Goal: Information Seeking & Learning: Learn about a topic

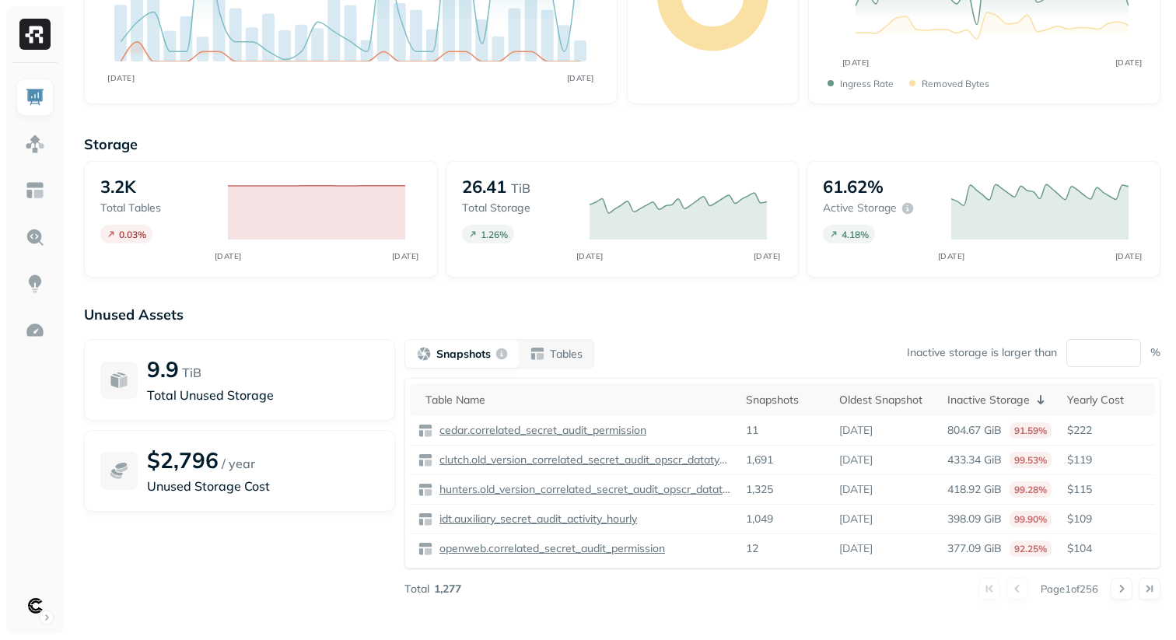
scroll to position [226, 0]
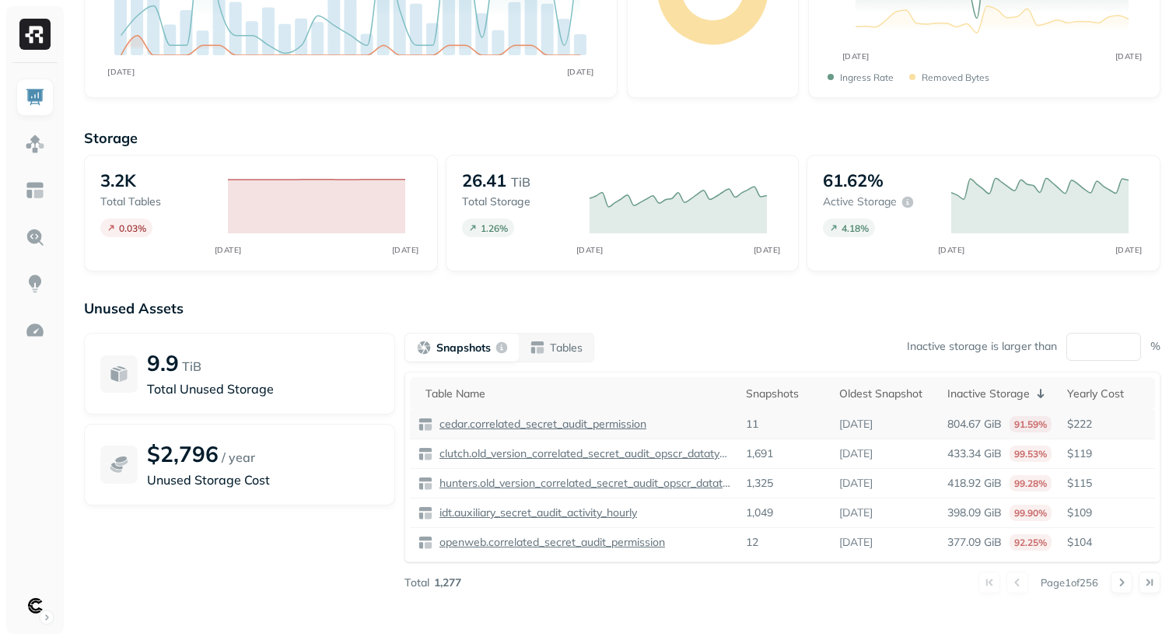
click at [562, 425] on p "cedar.correlated_secret_audit_permission" at bounding box center [541, 424] width 210 height 15
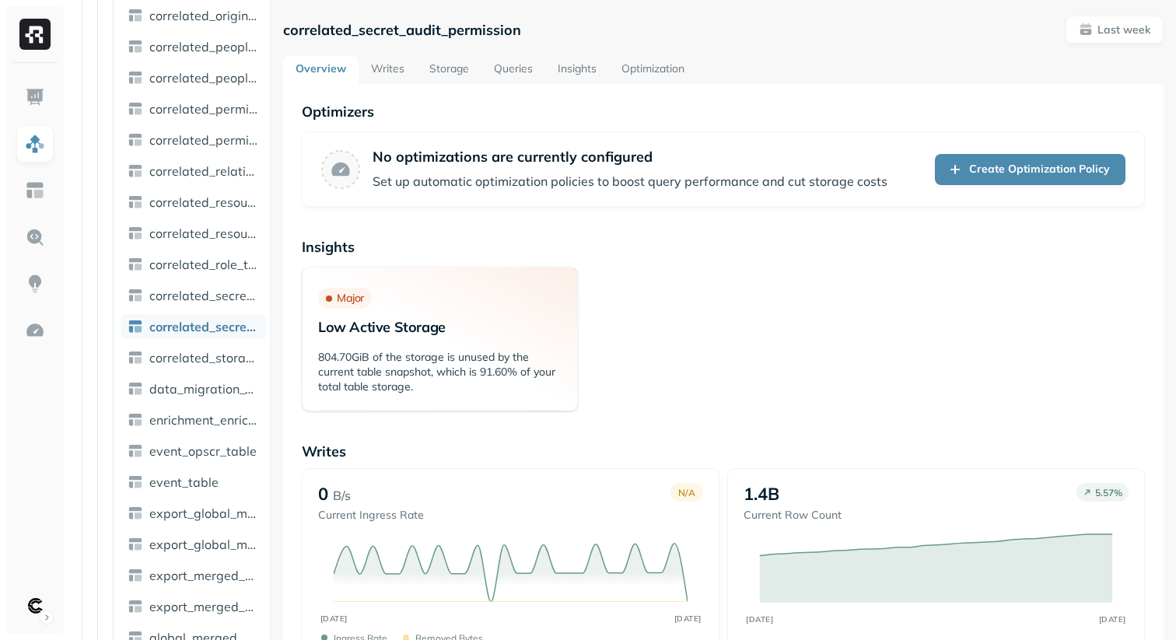
scroll to position [2643, 0]
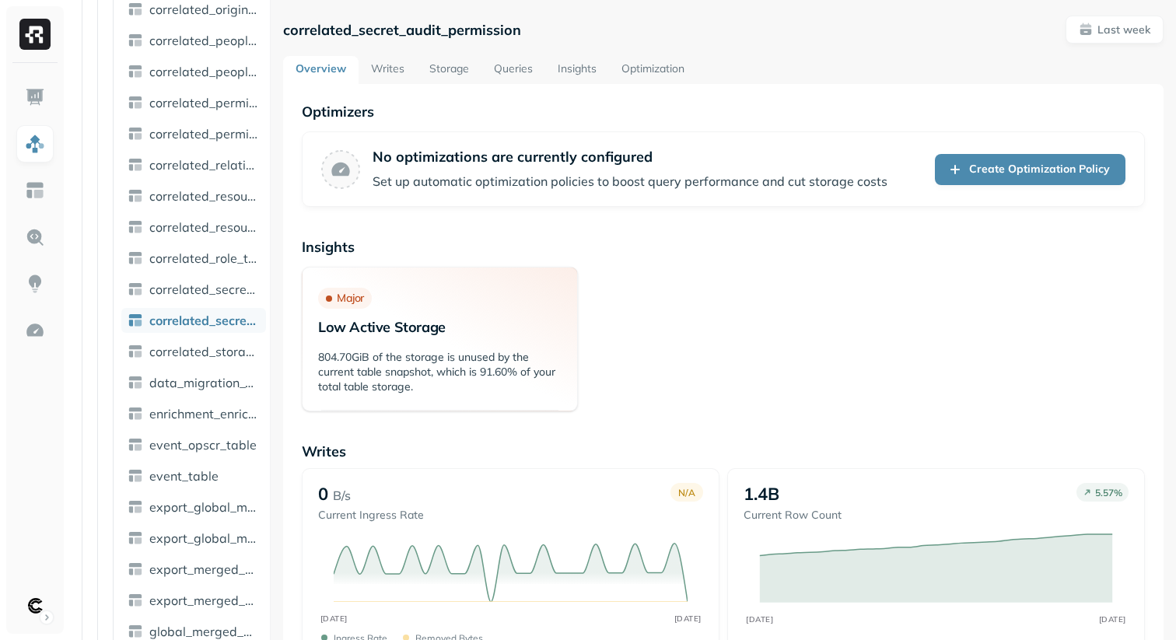
click at [390, 76] on link "Writes" at bounding box center [388, 70] width 58 height 28
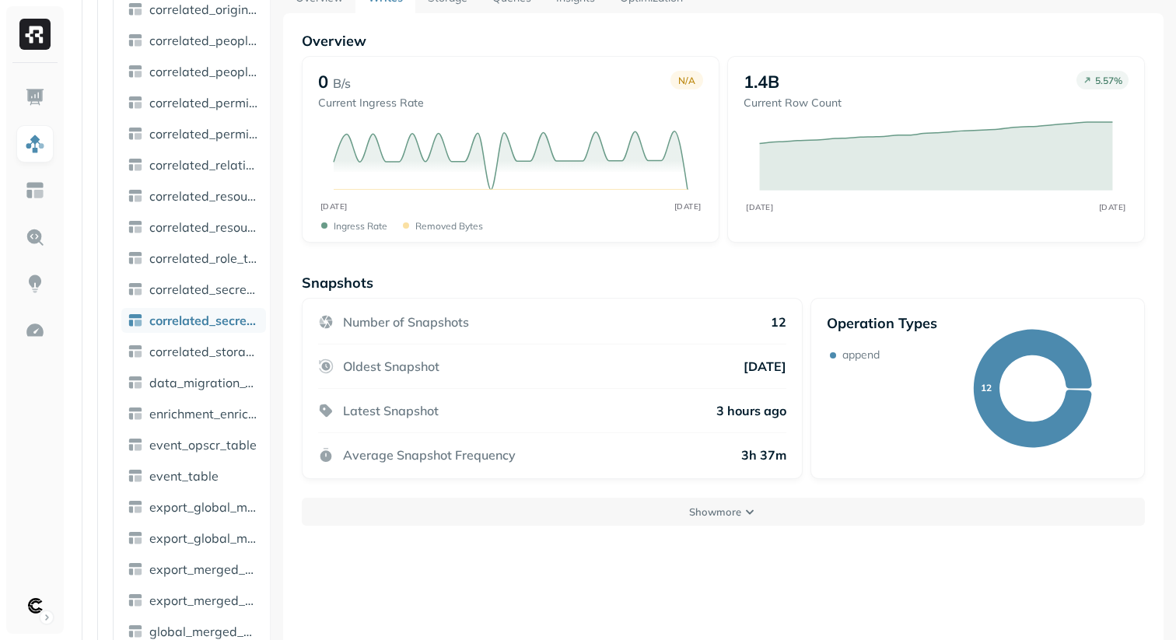
scroll to position [84, 0]
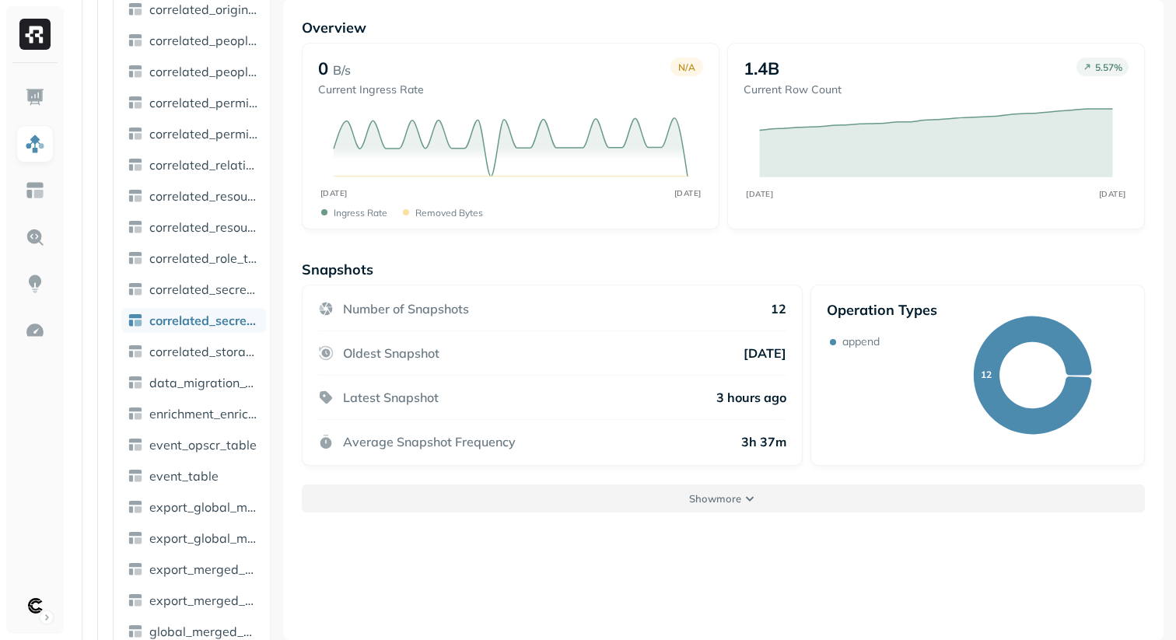
click at [722, 504] on p "Show more" at bounding box center [715, 499] width 52 height 15
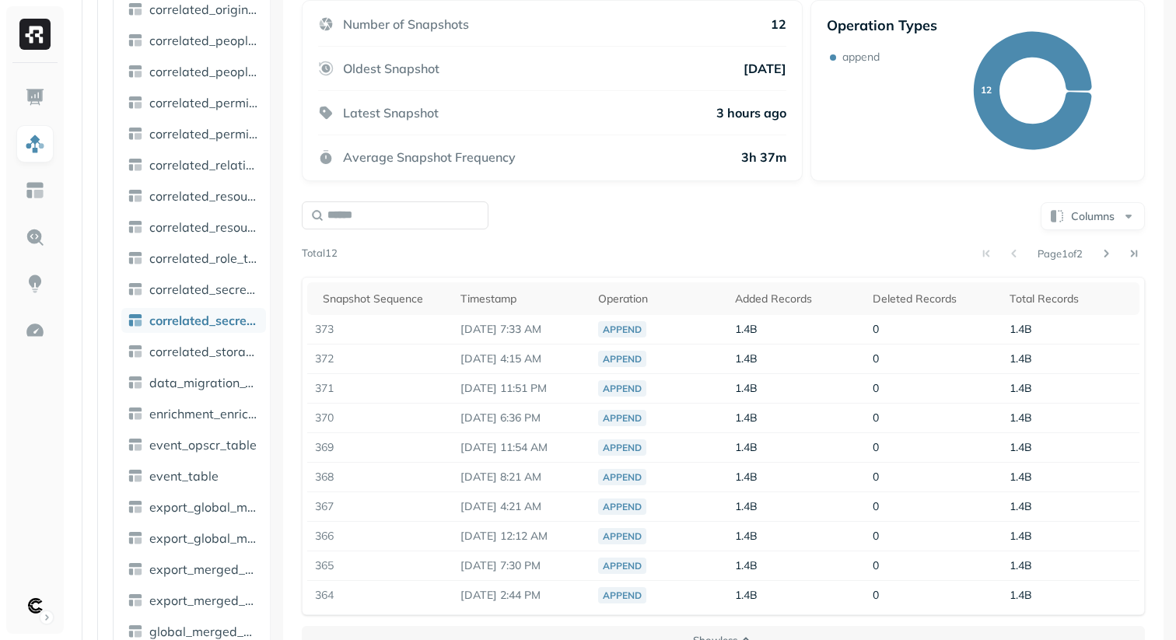
scroll to position [401, 0]
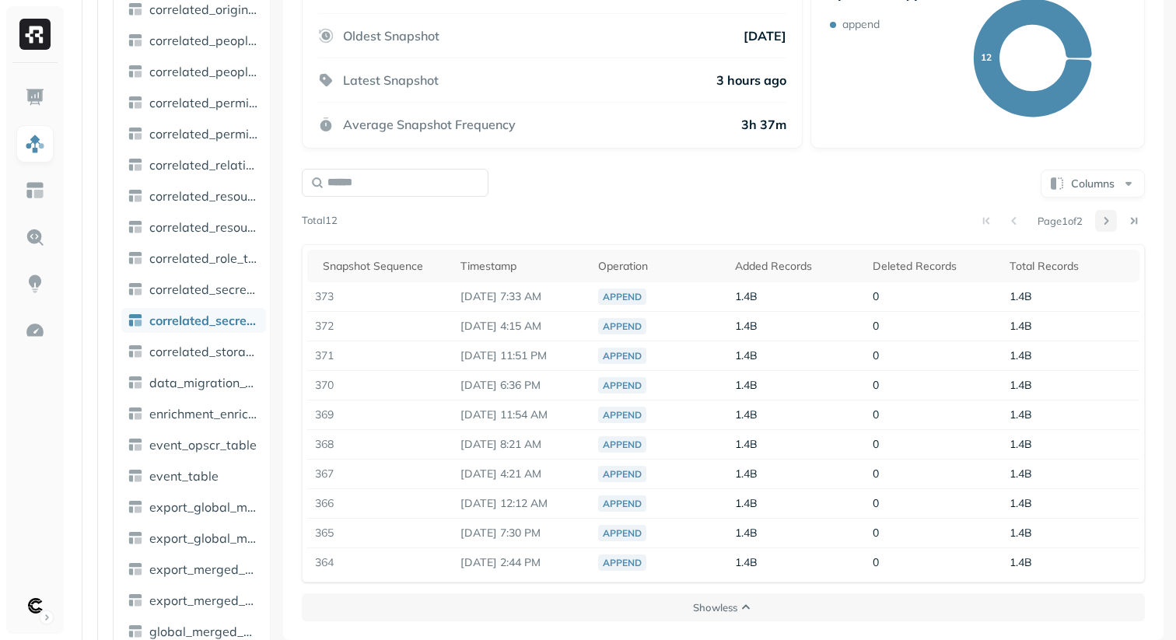
click at [1104, 220] on button at bounding box center [1106, 221] width 22 height 22
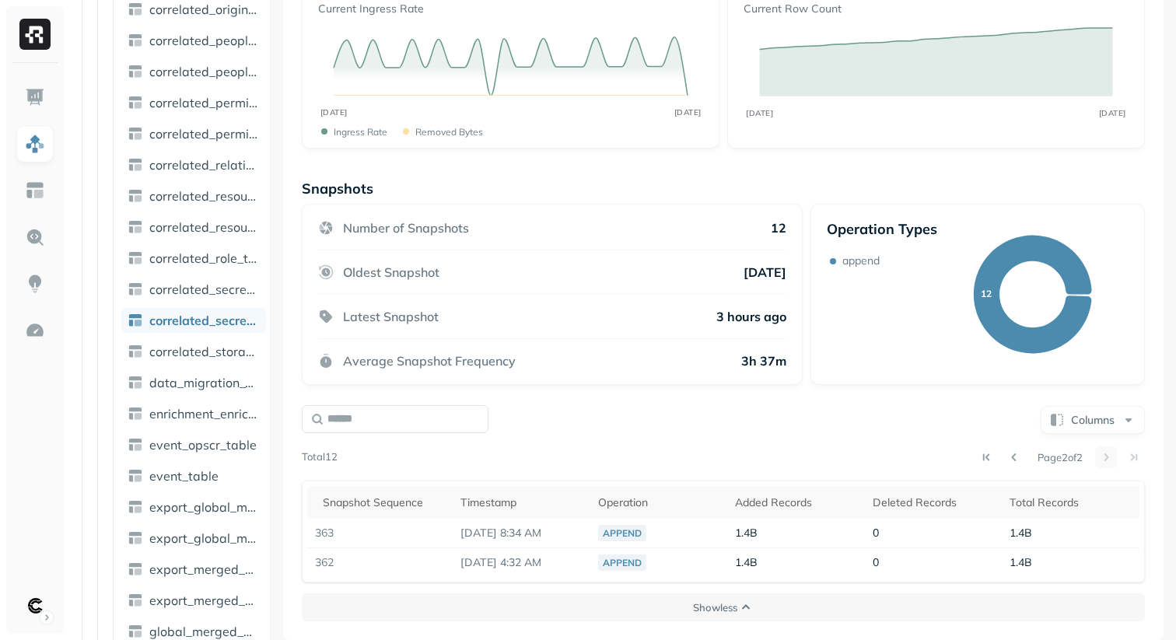
scroll to position [165, 0]
click at [1009, 458] on button at bounding box center [1014, 457] width 22 height 22
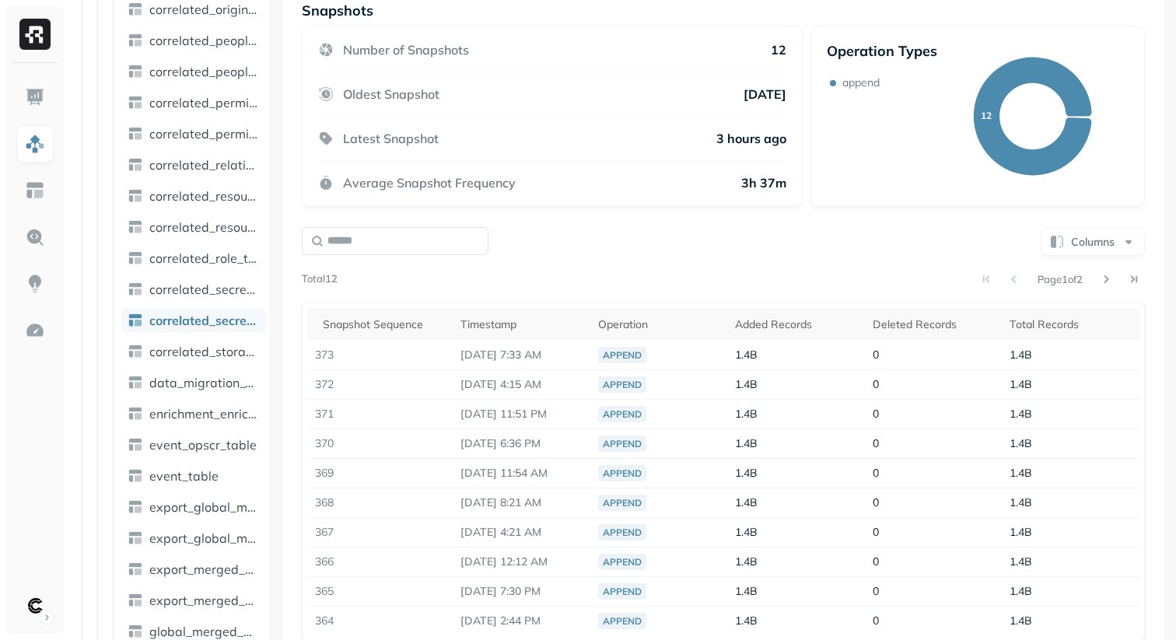
scroll to position [401, 0]
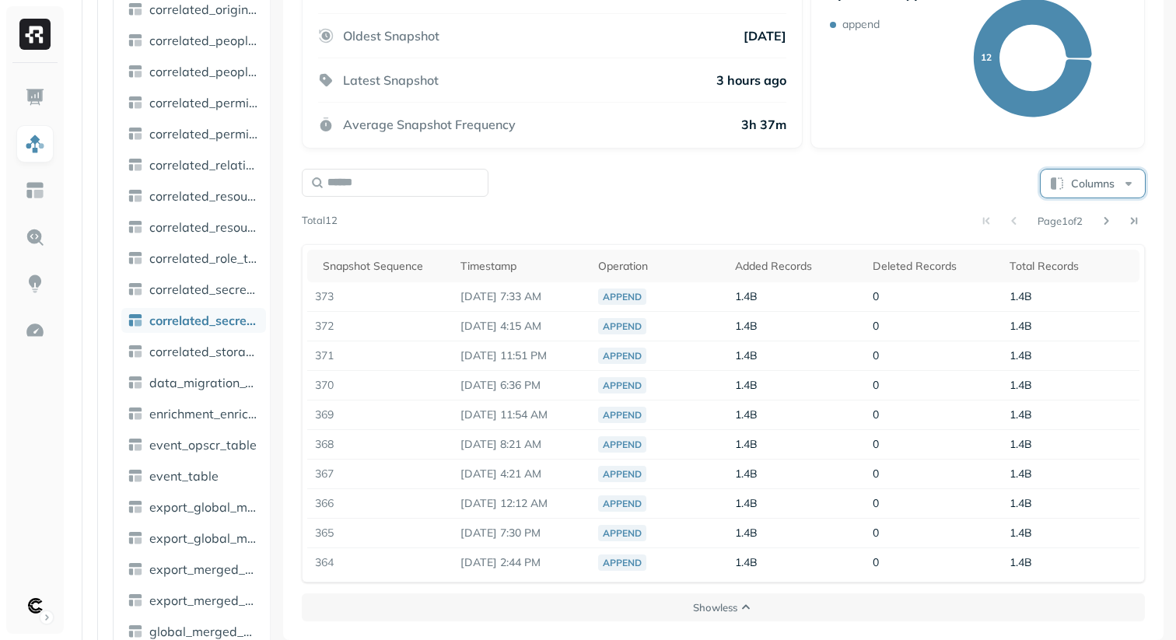
click at [1090, 181] on button "Columns" at bounding box center [1093, 184] width 104 height 28
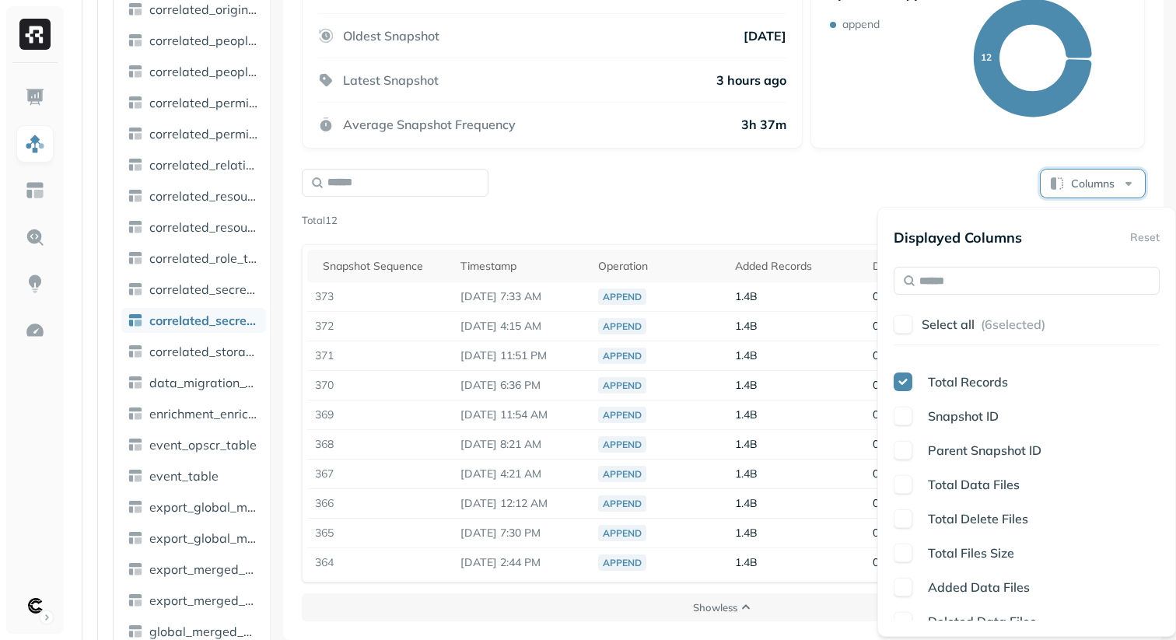
scroll to position [168, 0]
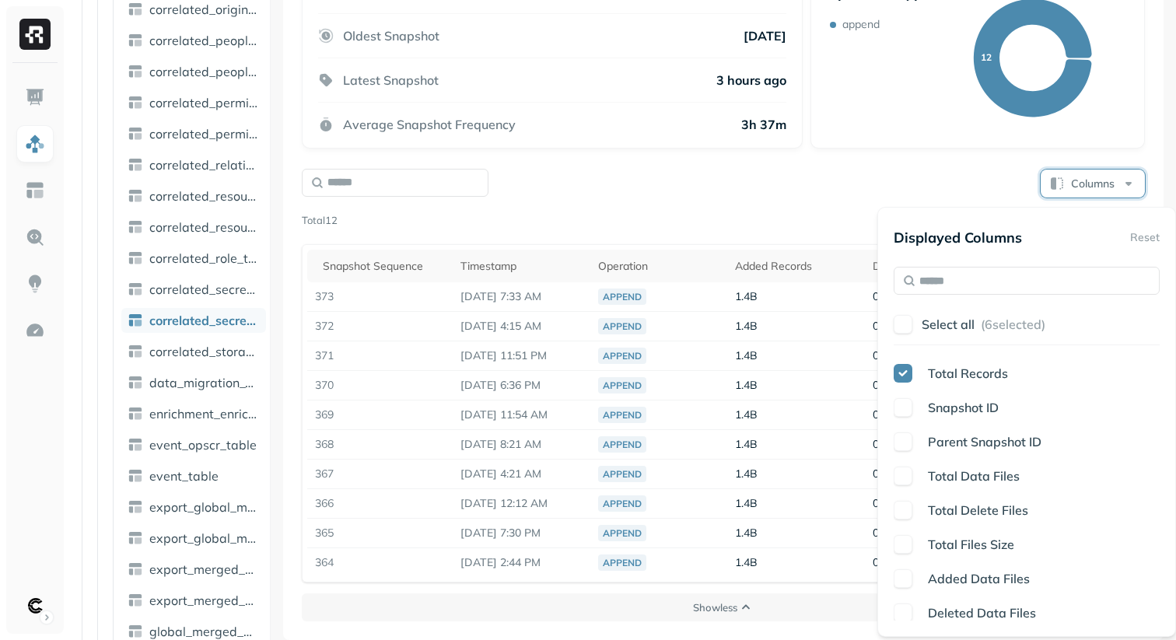
click at [905, 511] on button "button" at bounding box center [903, 510] width 19 height 19
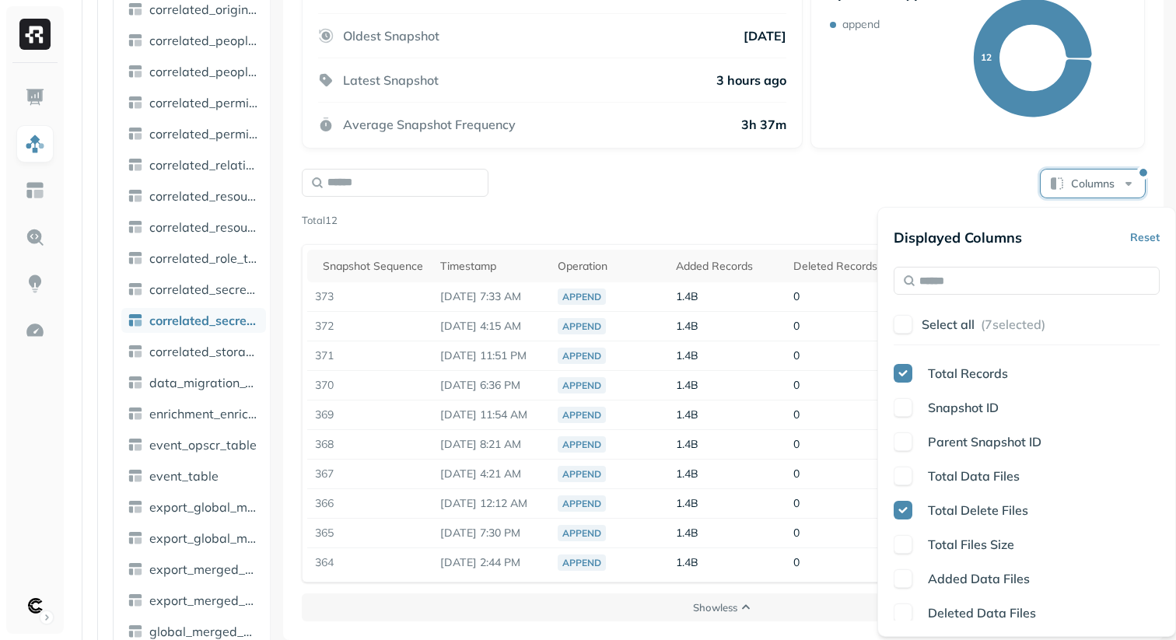
click at [907, 614] on button "button" at bounding box center [903, 613] width 19 height 19
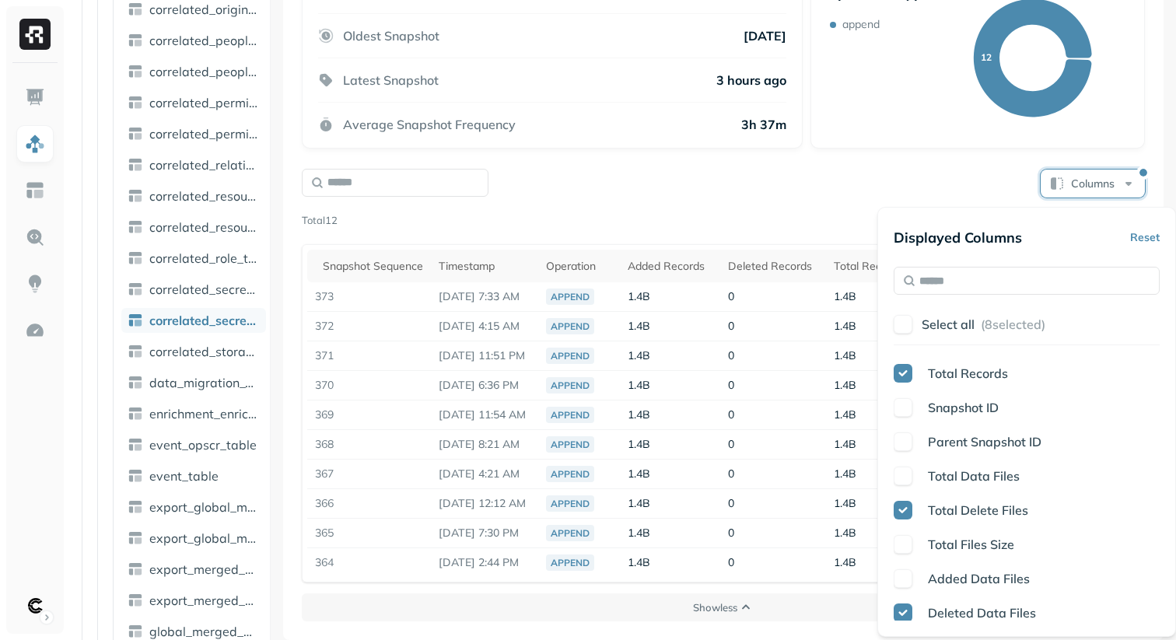
click at [800, 205] on div "Columns Page 1 of 2 Total 12 Snapshot Sequence Timestamp Operation Added Record…" at bounding box center [723, 374] width 843 height 415
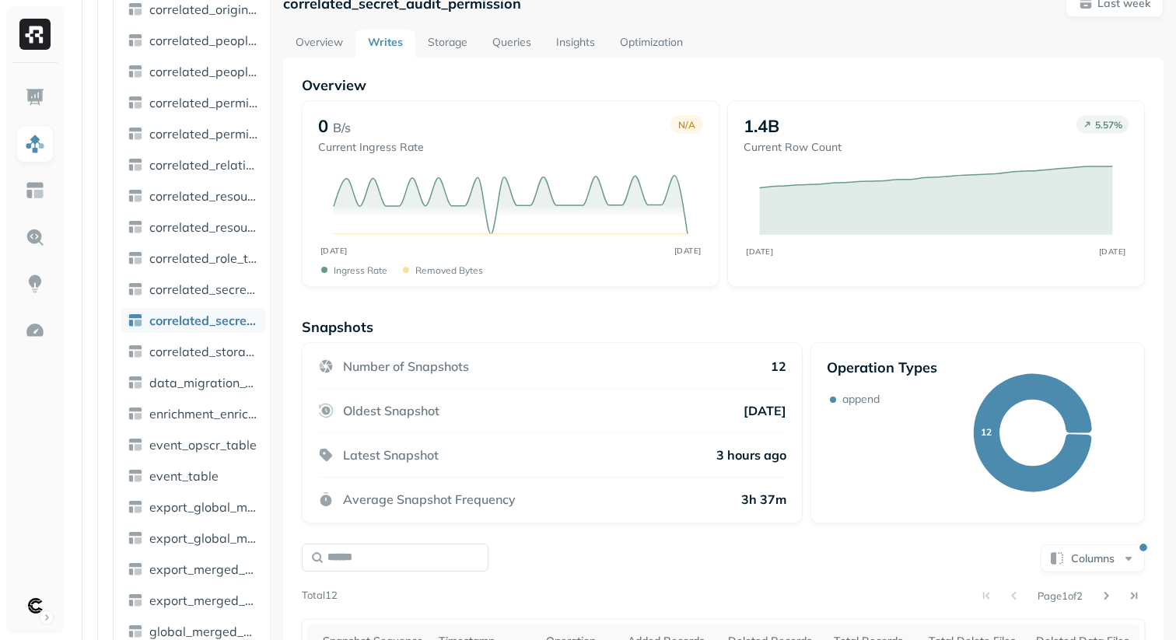
scroll to position [0, 0]
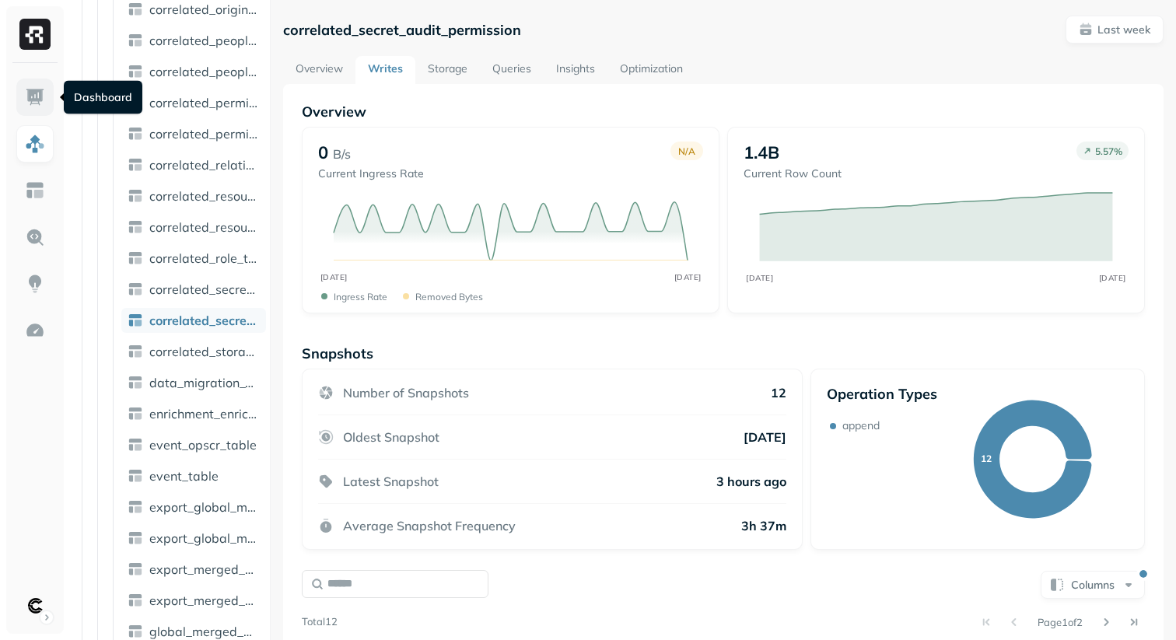
click at [37, 102] on img at bounding box center [35, 97] width 20 height 20
